Goal: Task Accomplishment & Management: Manage account settings

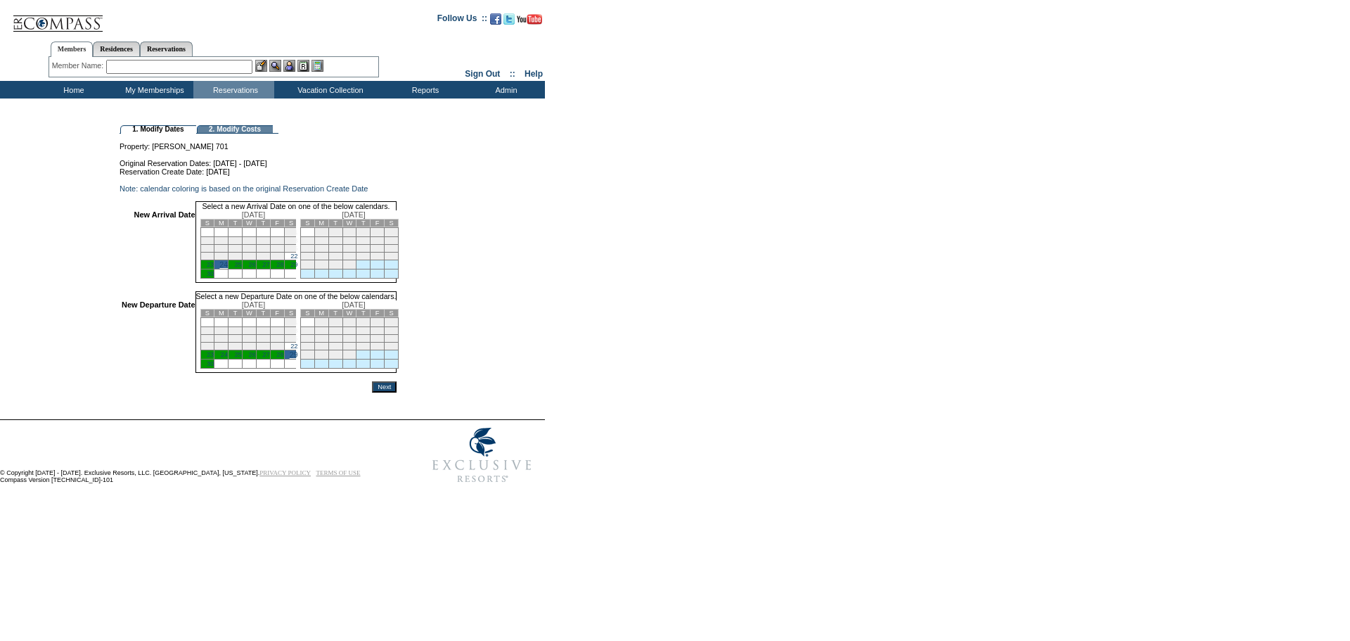
click at [397, 392] on input "Next" at bounding box center [384, 386] width 25 height 11
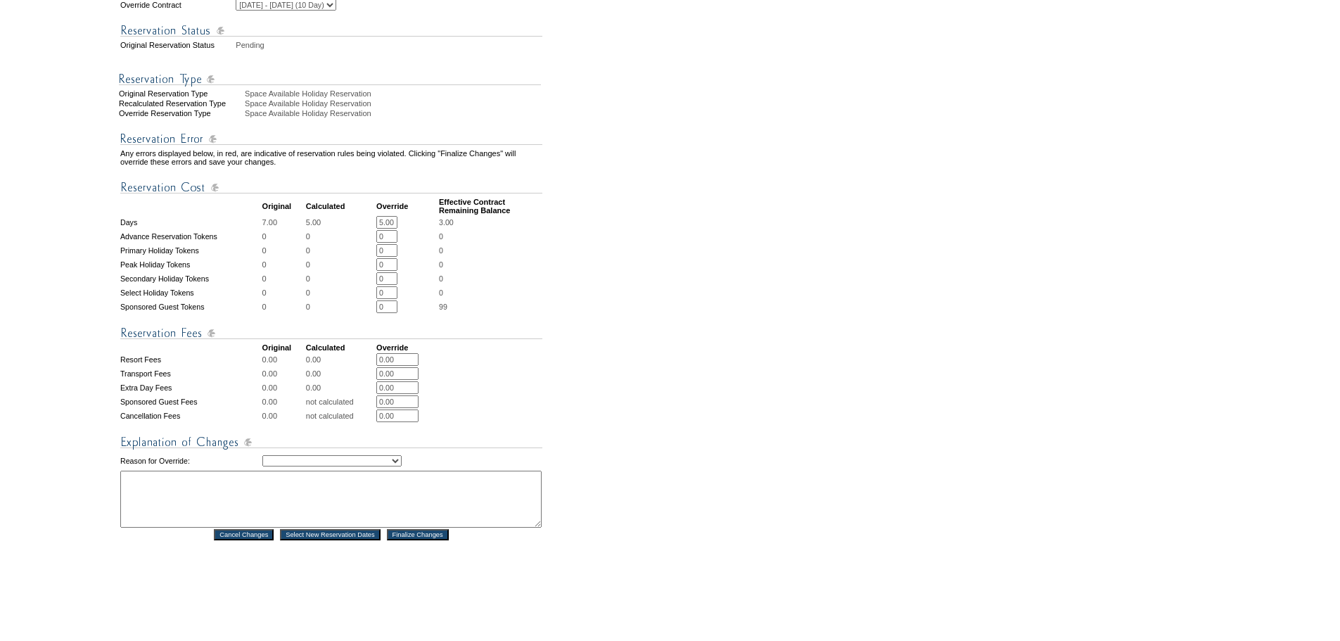
scroll to position [352, 0]
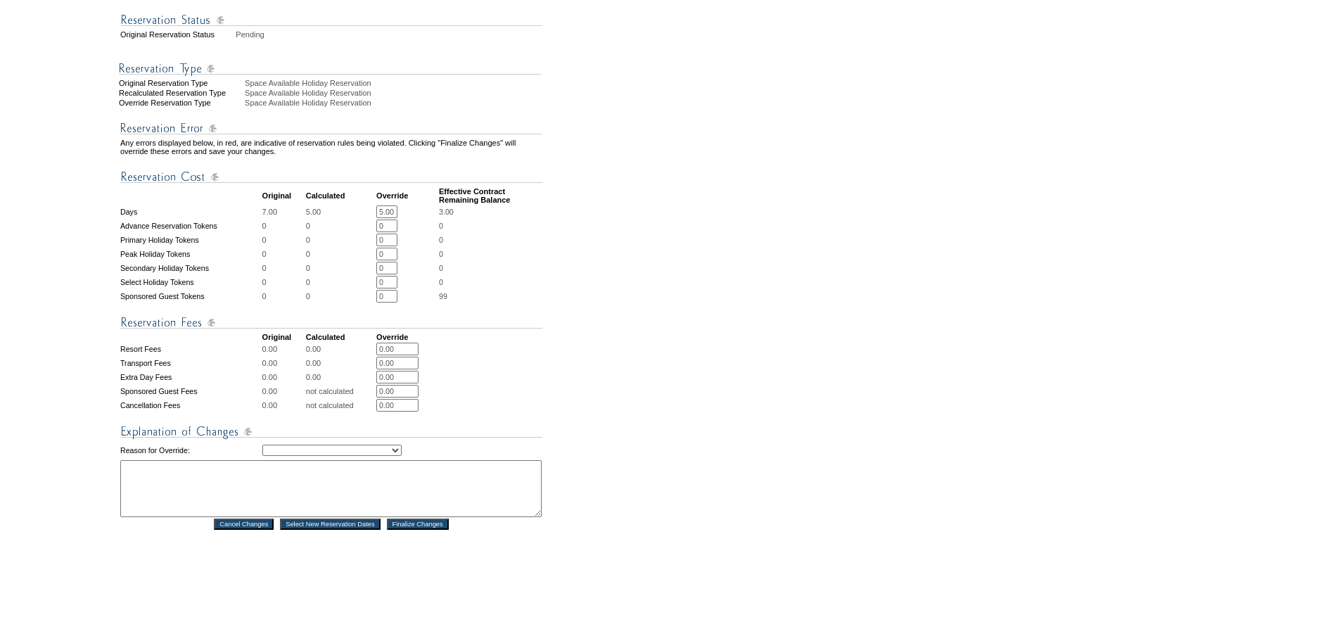
click at [361, 456] on select "Creating Continuous Stay Days Rebooked After Cancellation Editing Occupant Expe…" at bounding box center [331, 449] width 139 height 11
select select "1043"
click at [262, 456] on select "Creating Continuous Stay Days Rebooked After Cancellation Editing Occupant Expe…" at bounding box center [331, 449] width 139 height 11
click at [350, 513] on textarea at bounding box center [330, 488] width 421 height 57
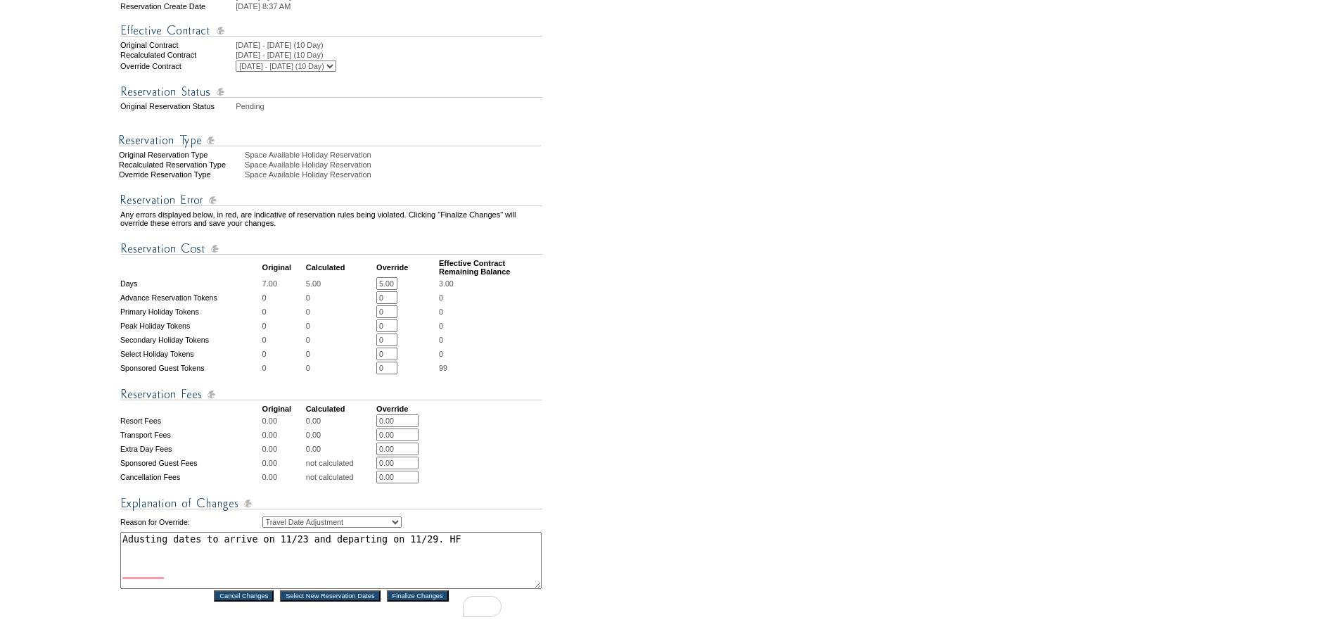
scroll to position [357, 0]
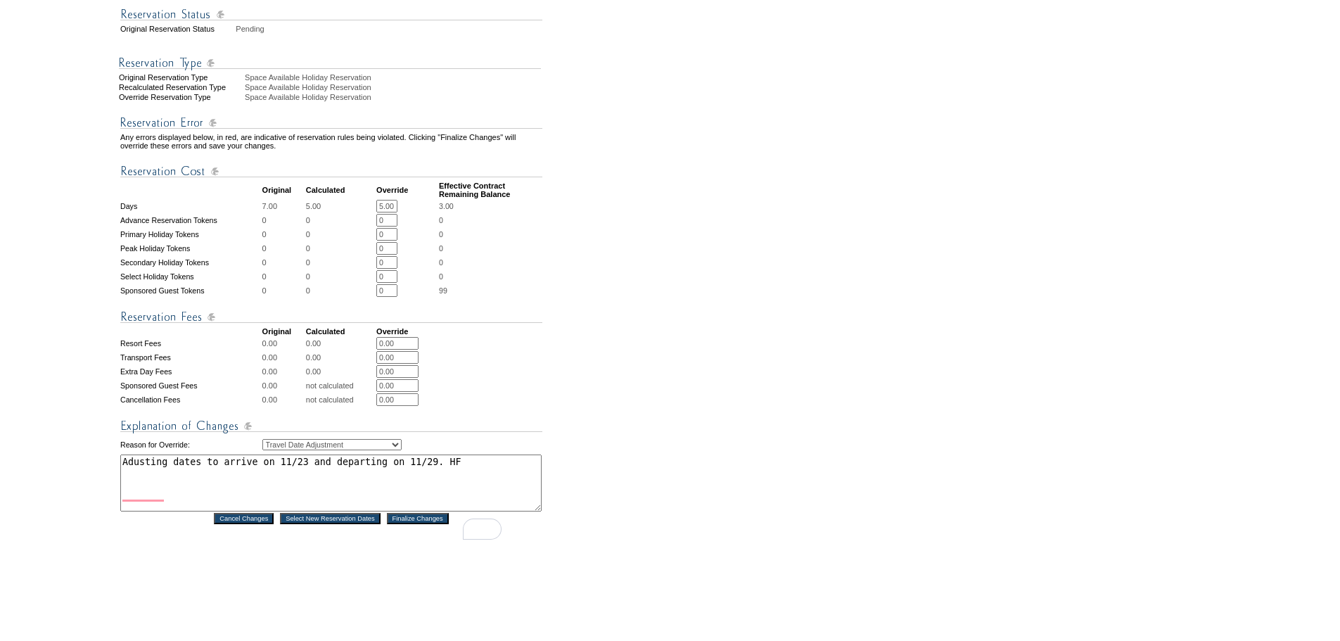
type textarea "Adusting dates to arrive on 11/23 and departing on 11/29. HF"
click at [422, 524] on input "Finalize Changes" at bounding box center [418, 518] width 62 height 11
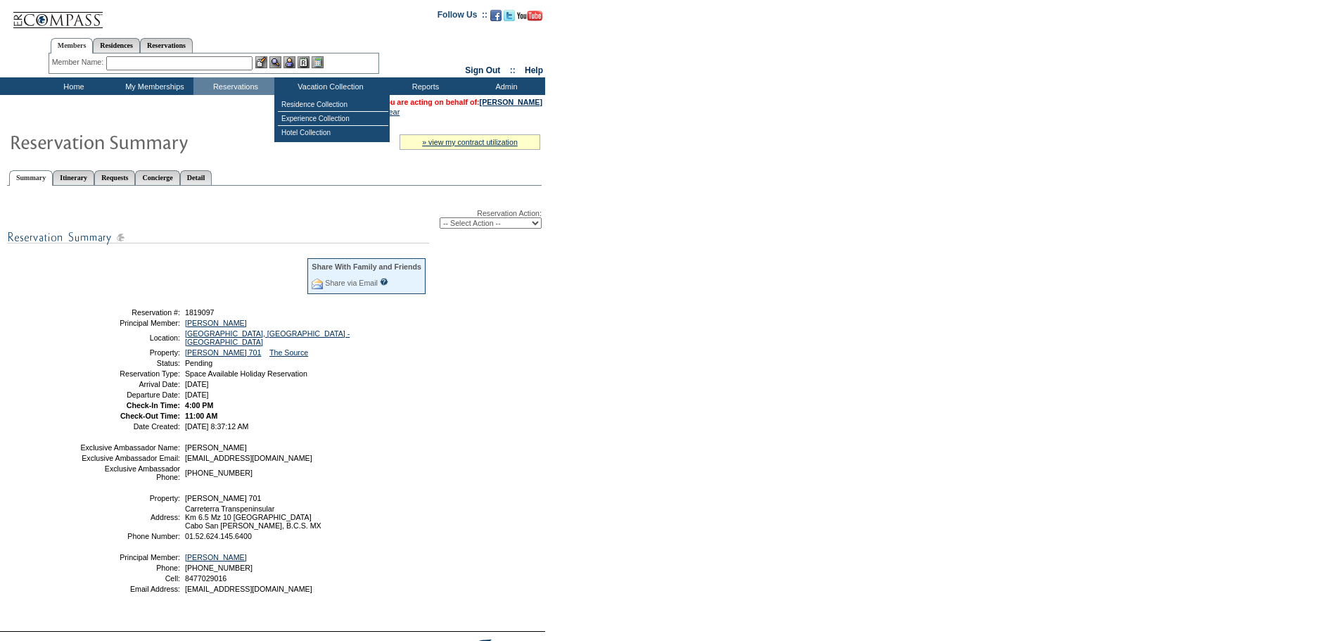
click at [234, 65] on input "text" at bounding box center [179, 63] width 146 height 14
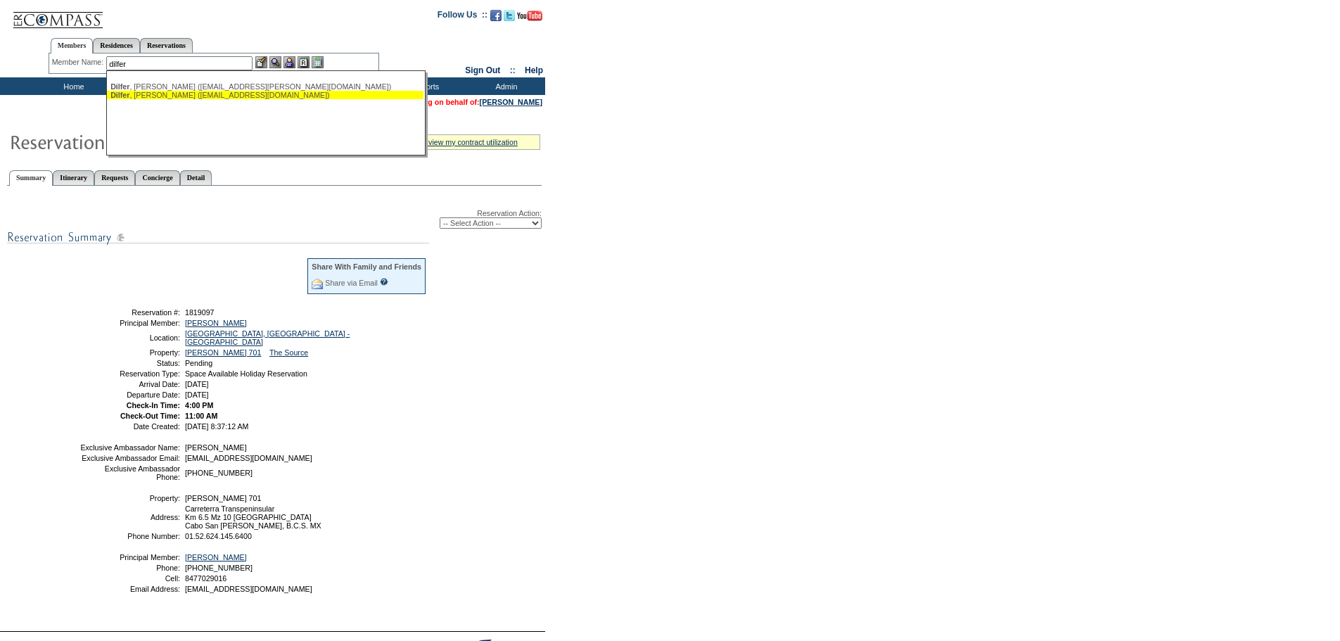
click at [212, 98] on div "Dilfer , Jacky (jackyinla@me.com)" at bounding box center [264, 95] width 309 height 8
type input "Dilfer, Jacky (jackyinla@me.com)"
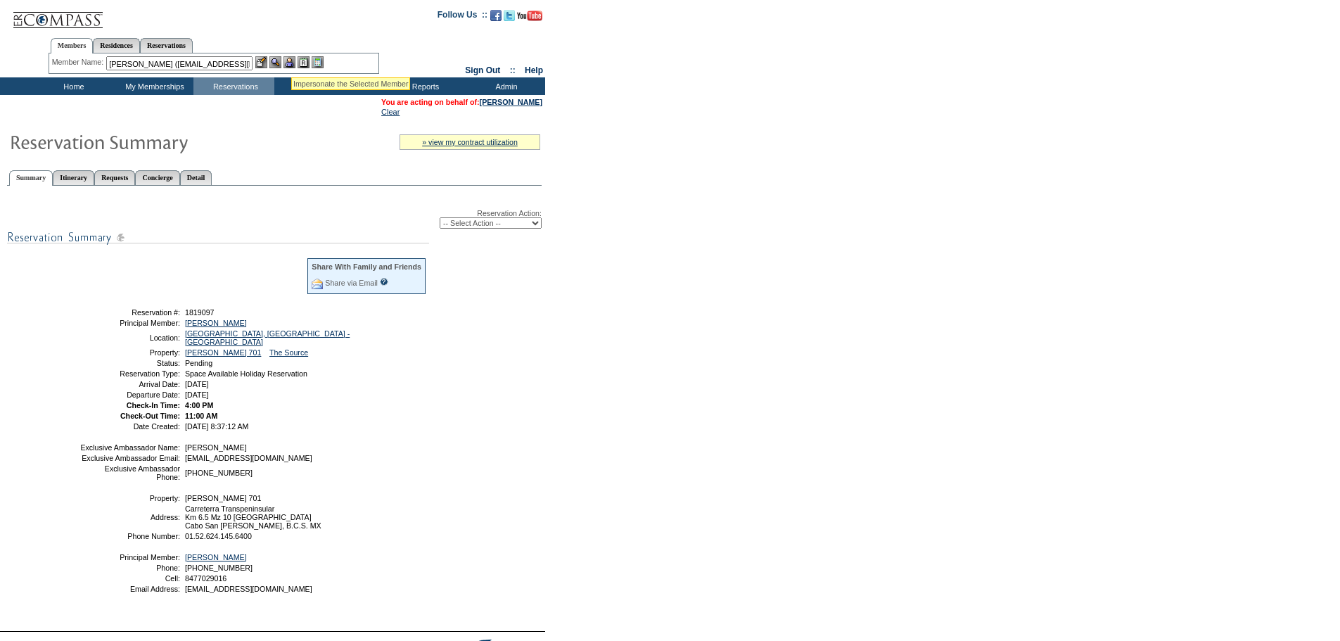
click at [291, 60] on img at bounding box center [289, 62] width 12 height 12
click at [278, 62] on img at bounding box center [275, 62] width 12 height 12
